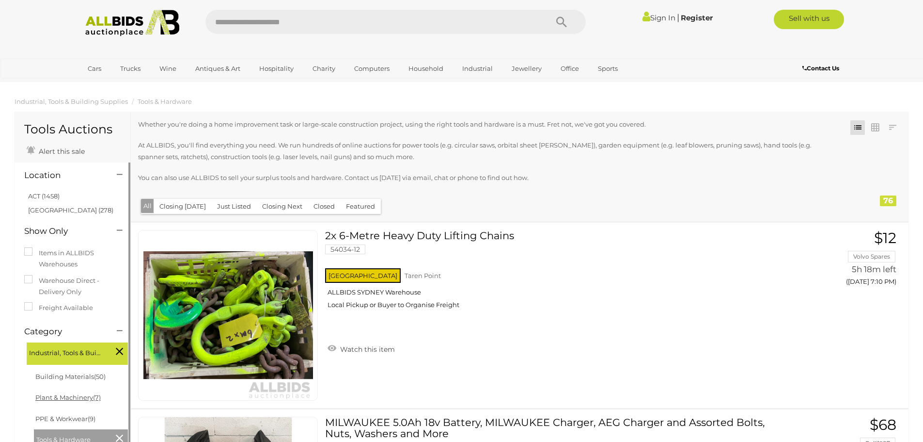
click at [52, 398] on link "Plant & Machinery (7)" at bounding box center [67, 397] width 65 height 8
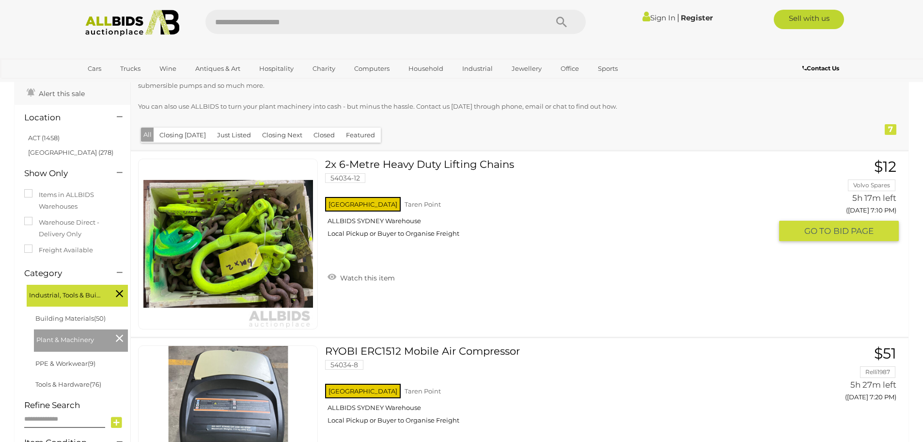
scroll to position [97, 0]
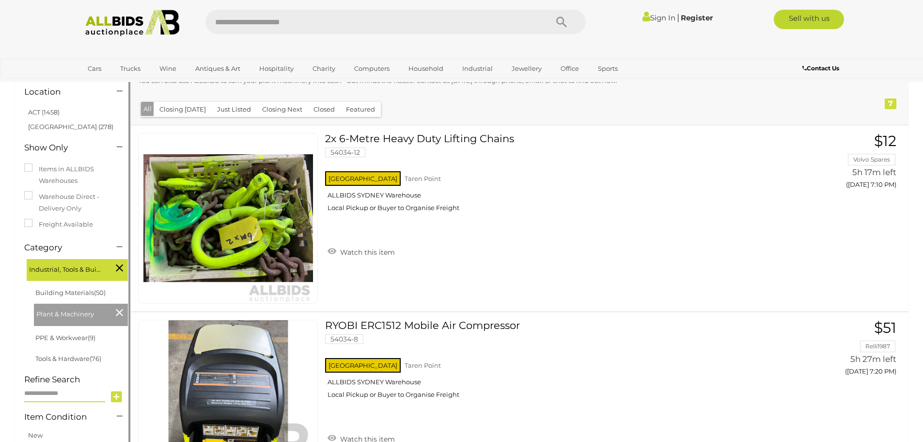
click at [34, 396] on input "text" at bounding box center [64, 393] width 81 height 17
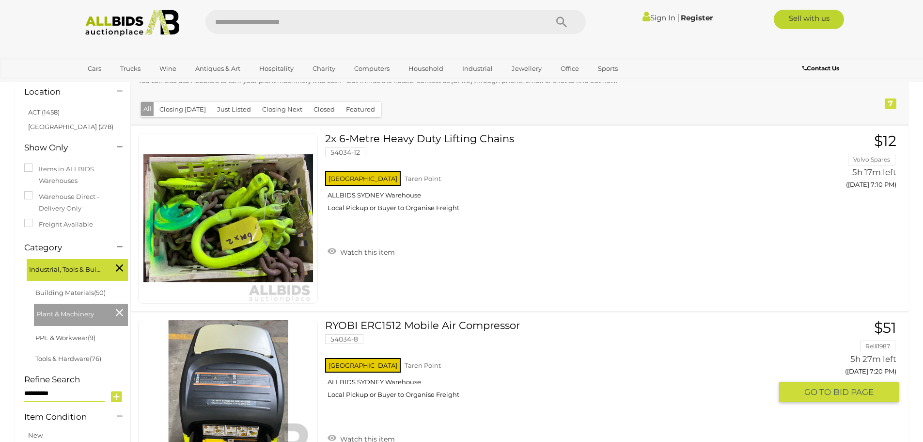
type input "**********"
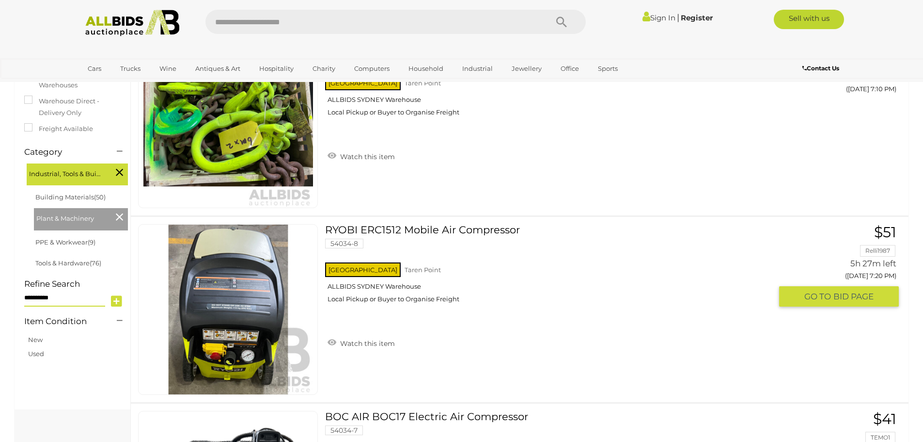
scroll to position [194, 0]
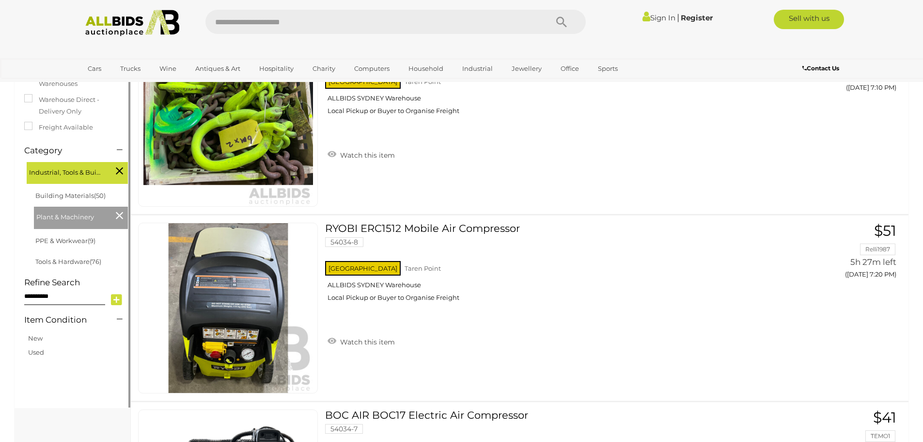
click at [116, 299] on icon at bounding box center [116, 299] width 11 height 15
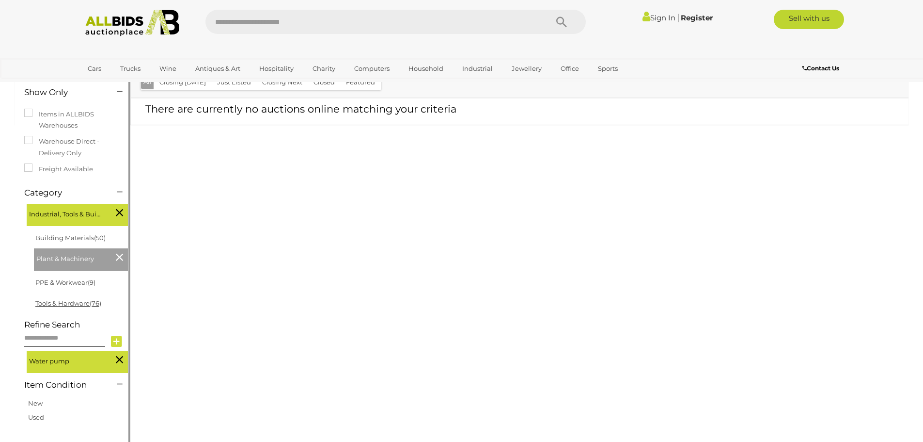
click at [74, 302] on link "Tools & Hardware (76)" at bounding box center [68, 303] width 66 height 8
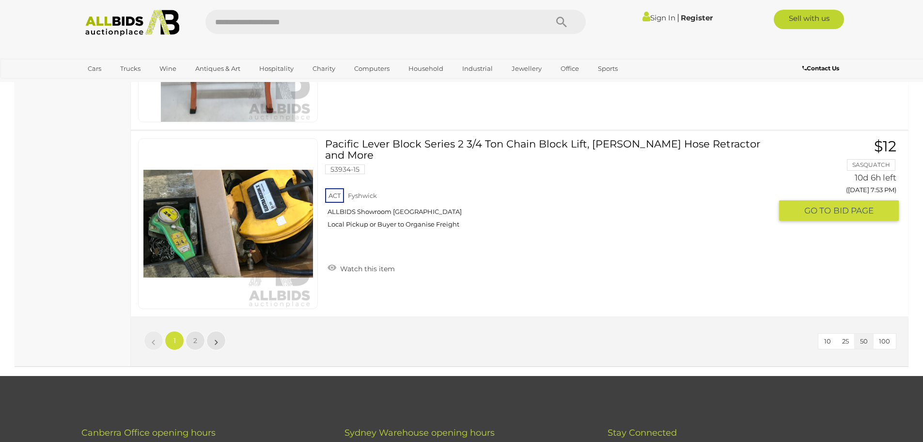
scroll to position [9258, 0]
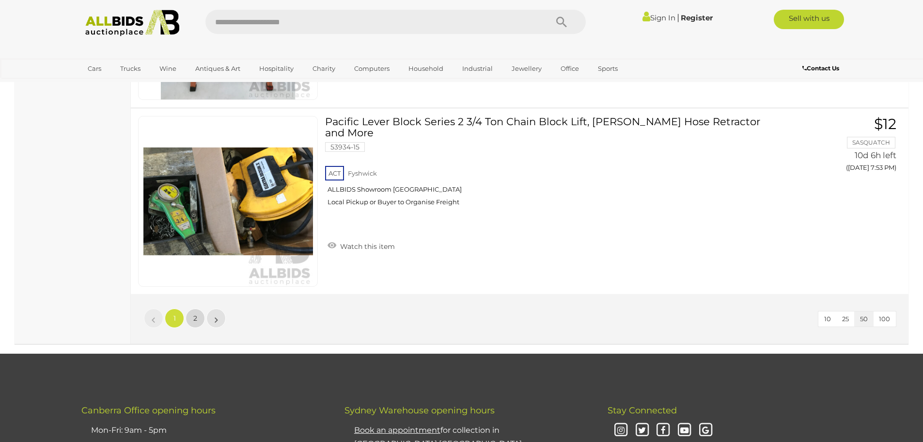
click at [193, 317] on link "2" at bounding box center [195, 317] width 19 height 19
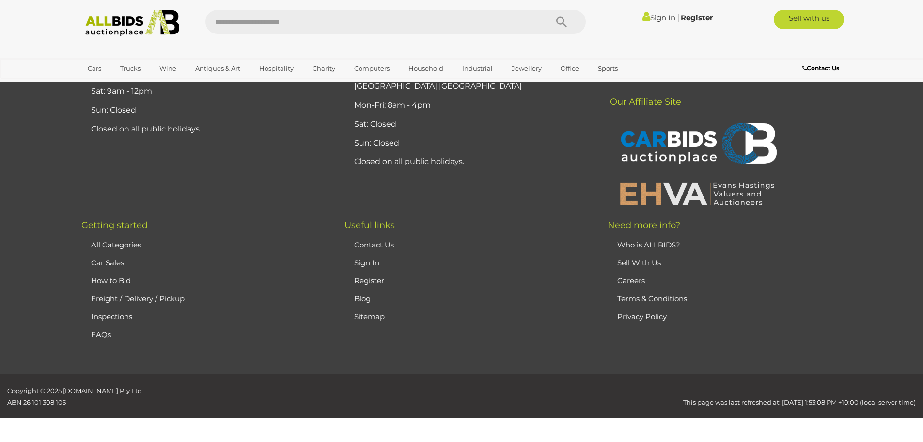
scroll to position [124, 0]
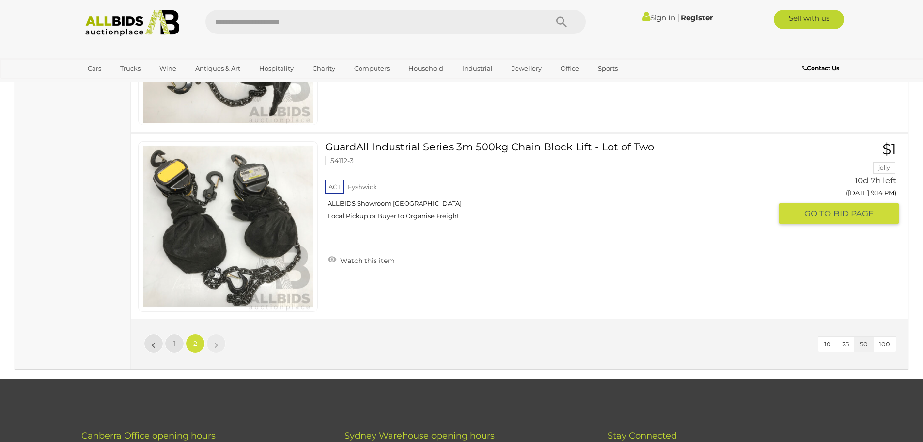
scroll to position [4777, 0]
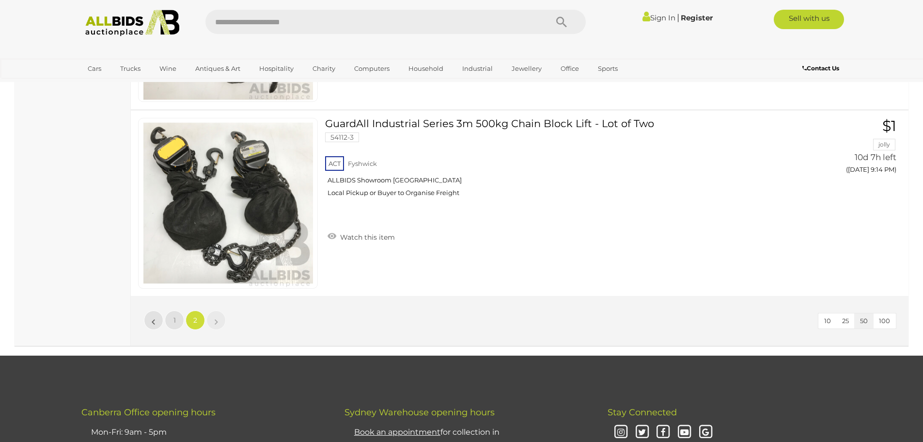
scroll to position [124, 0]
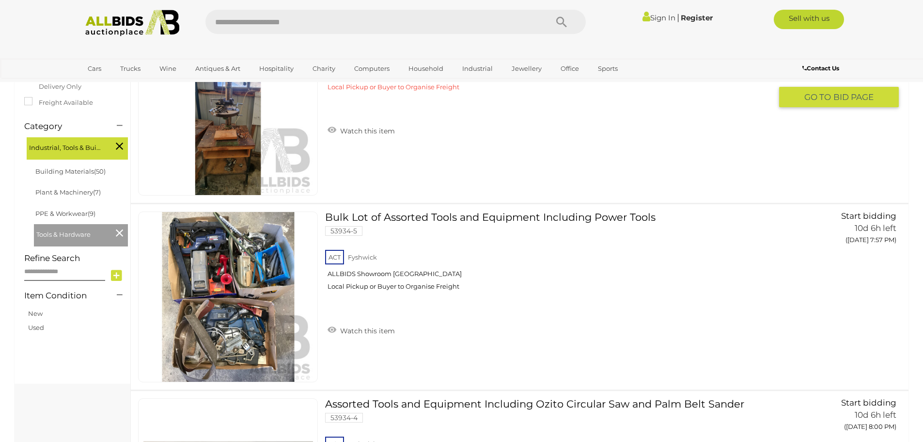
scroll to position [242, 0]
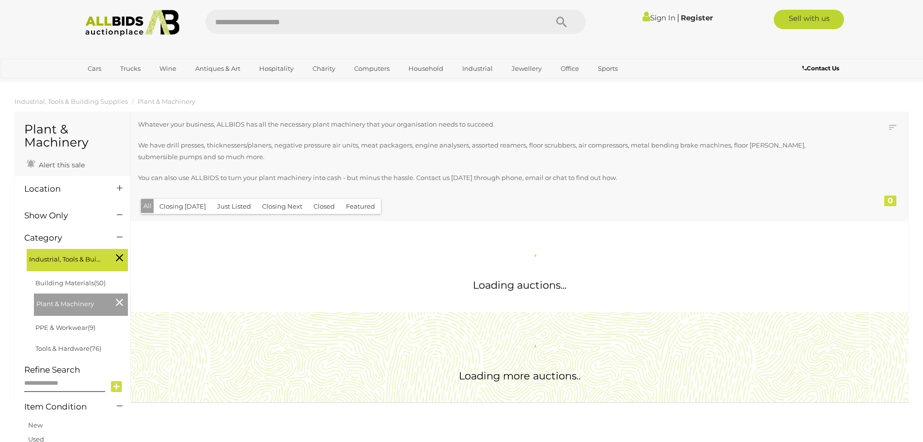
scroll to position [125, 0]
